Goal: Task Accomplishment & Management: Complete application form

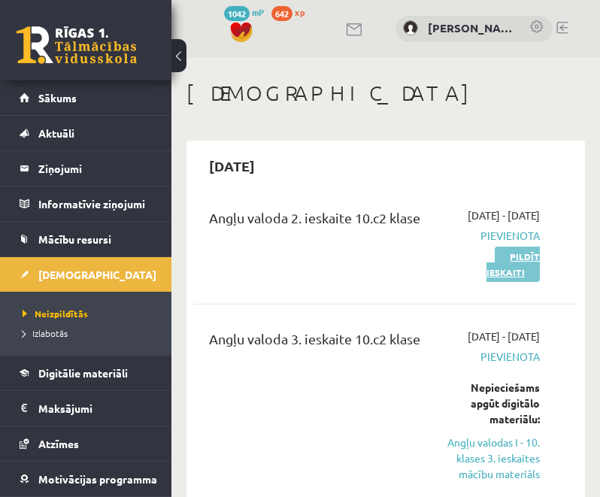
click at [500, 282] on link "Pildīt ieskaiti" at bounding box center [513, 264] width 53 height 35
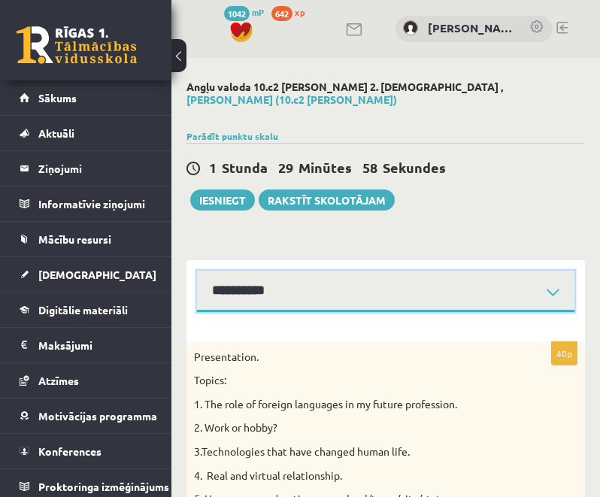
click at [563, 287] on select "**********" at bounding box center [386, 291] width 378 height 41
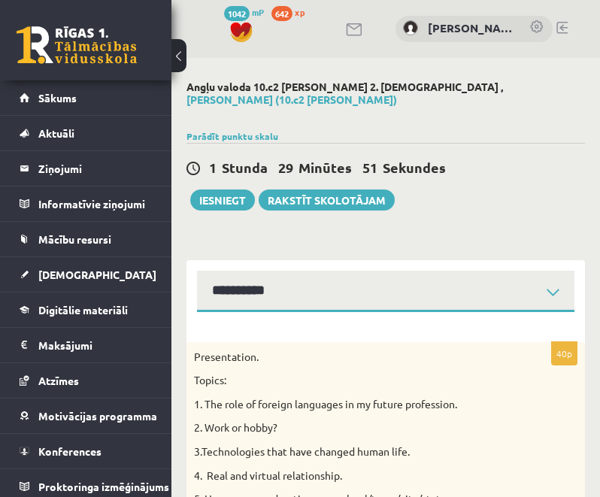
click at [181, 58] on button at bounding box center [179, 55] width 15 height 33
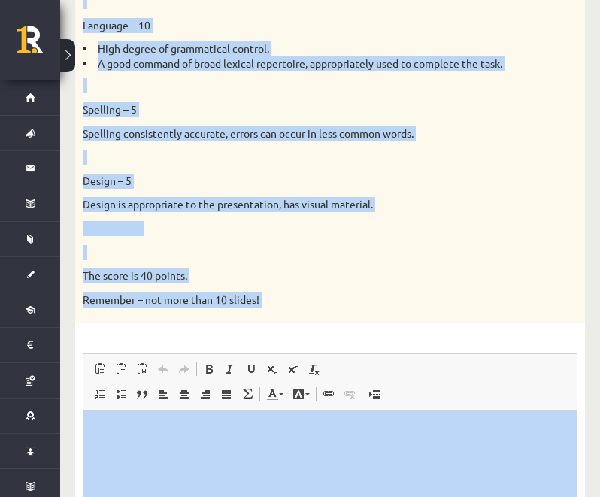
scroll to position [1300, 0]
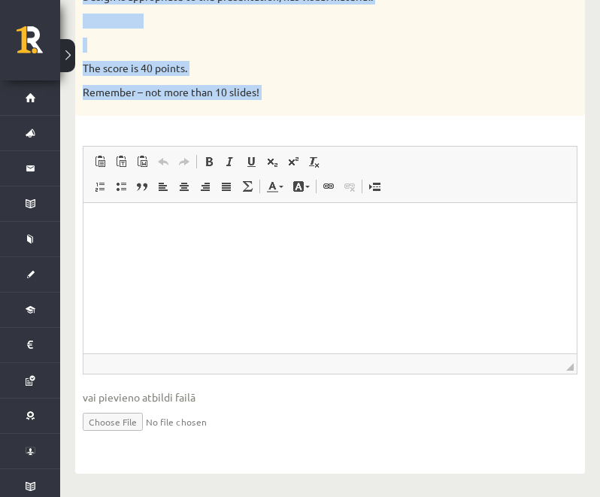
drag, startPoint x: 80, startPoint y: 226, endPoint x: 335, endPoint y: 123, distance: 275.1
copy div "Loremipsumdo. Sitame: 2. Con adip el seddoei temporinc ut la etdolo magnaaliqu.…"
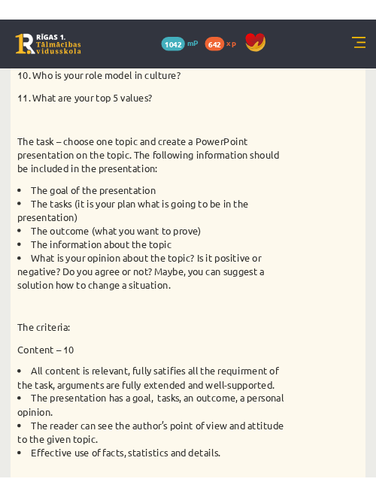
scroll to position [0, 0]
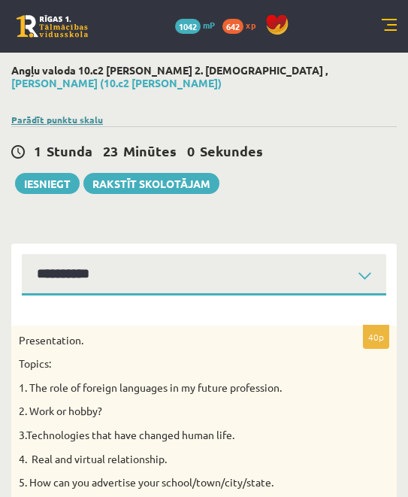
click at [68, 114] on link "Parādīt punktu skalu" at bounding box center [57, 120] width 92 height 12
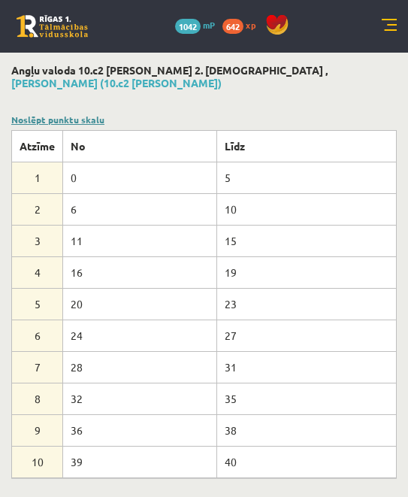
click at [74, 114] on link "Noslēpt punktu skalu" at bounding box center [57, 120] width 93 height 12
